Goal: Task Accomplishment & Management: Use online tool/utility

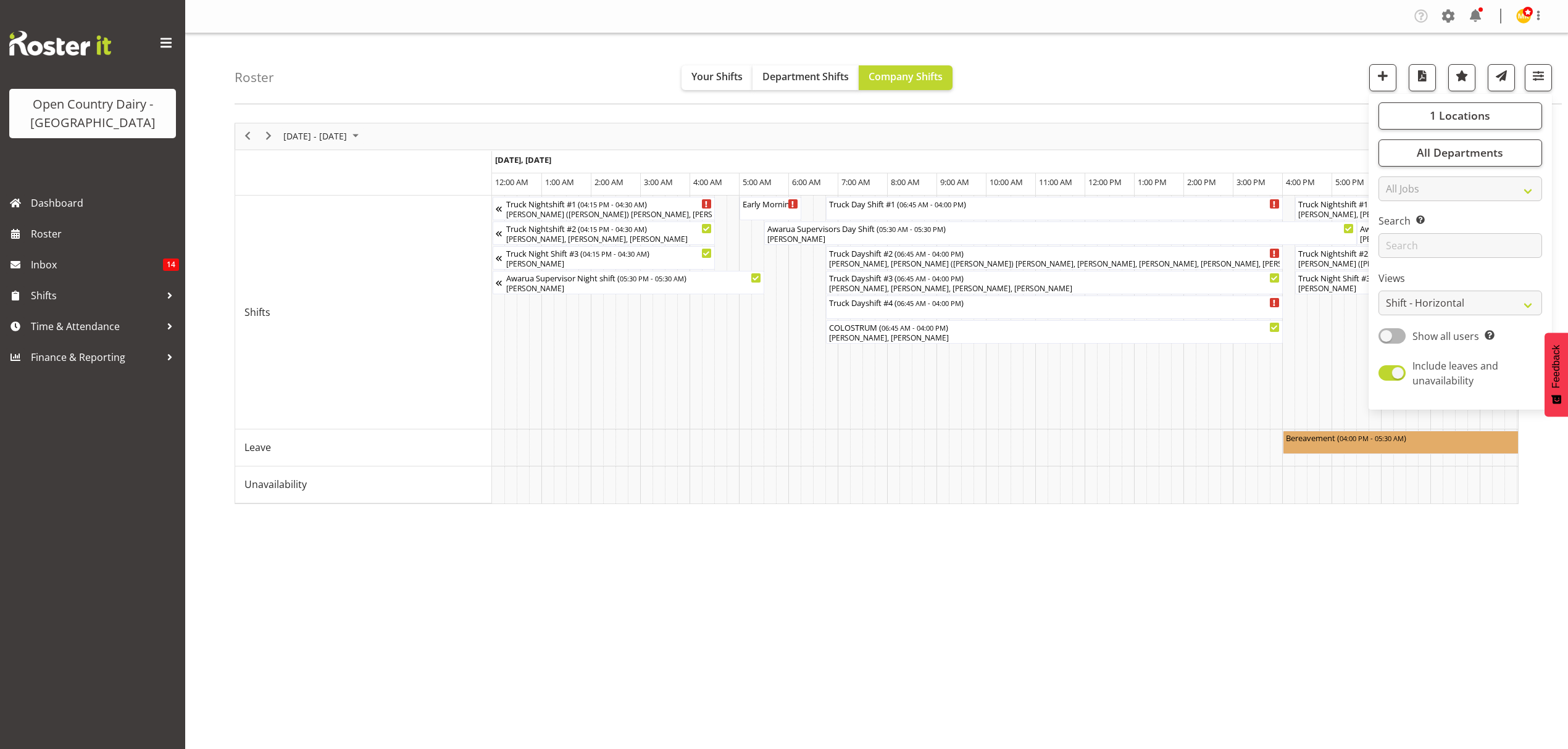
select select "shiftH"
click at [1194, 77] on div "Roster Your Shifts Department Shifts Company Shifts 1 Locations Clear Awarua Mi…" at bounding box center [898, 69] width 1327 height 71
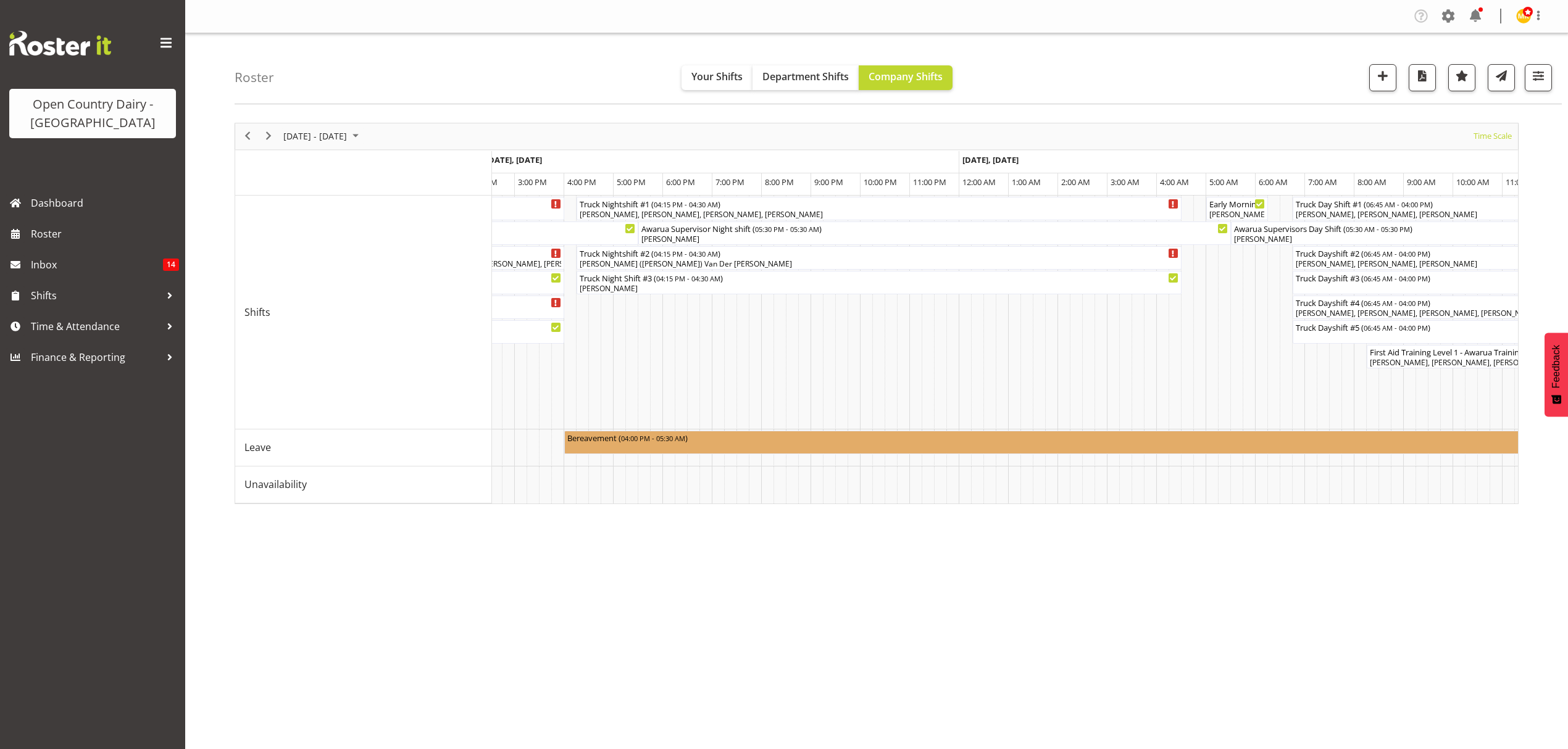
scroll to position [0, 709]
click at [264, 133] on span "Next" at bounding box center [268, 136] width 15 height 16
